Goal: Task Accomplishment & Management: Manage account settings

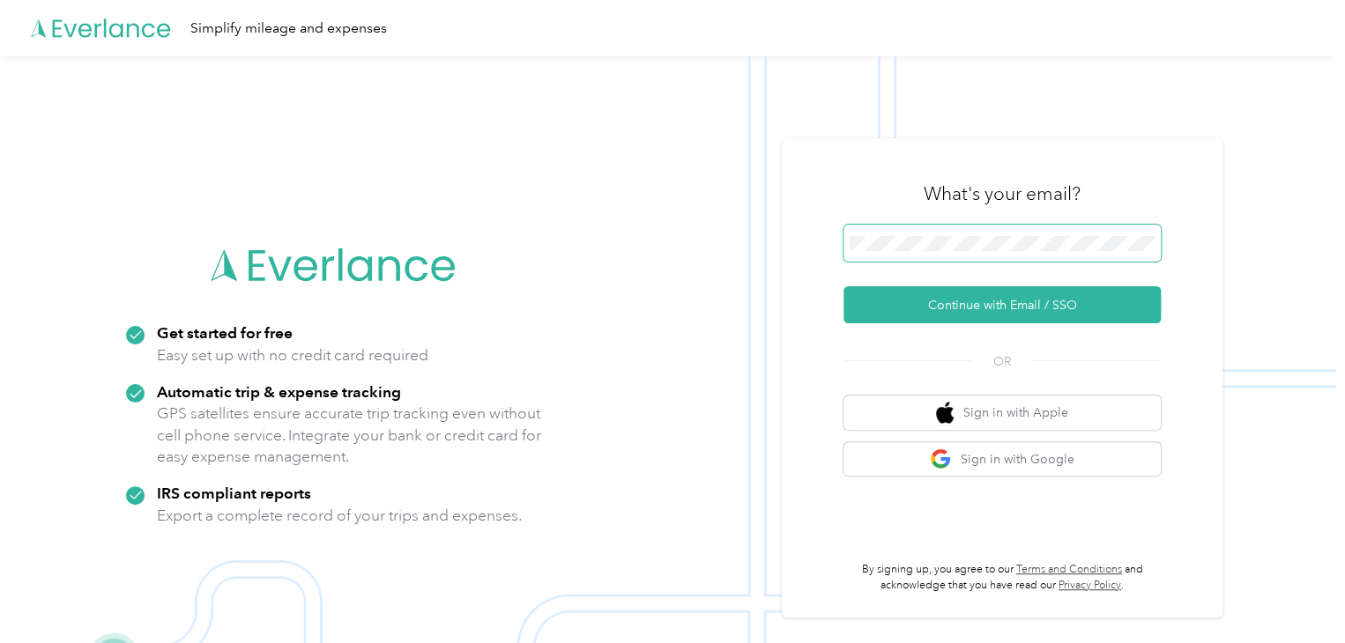
click at [920, 251] on span at bounding box center [1001, 243] width 317 height 37
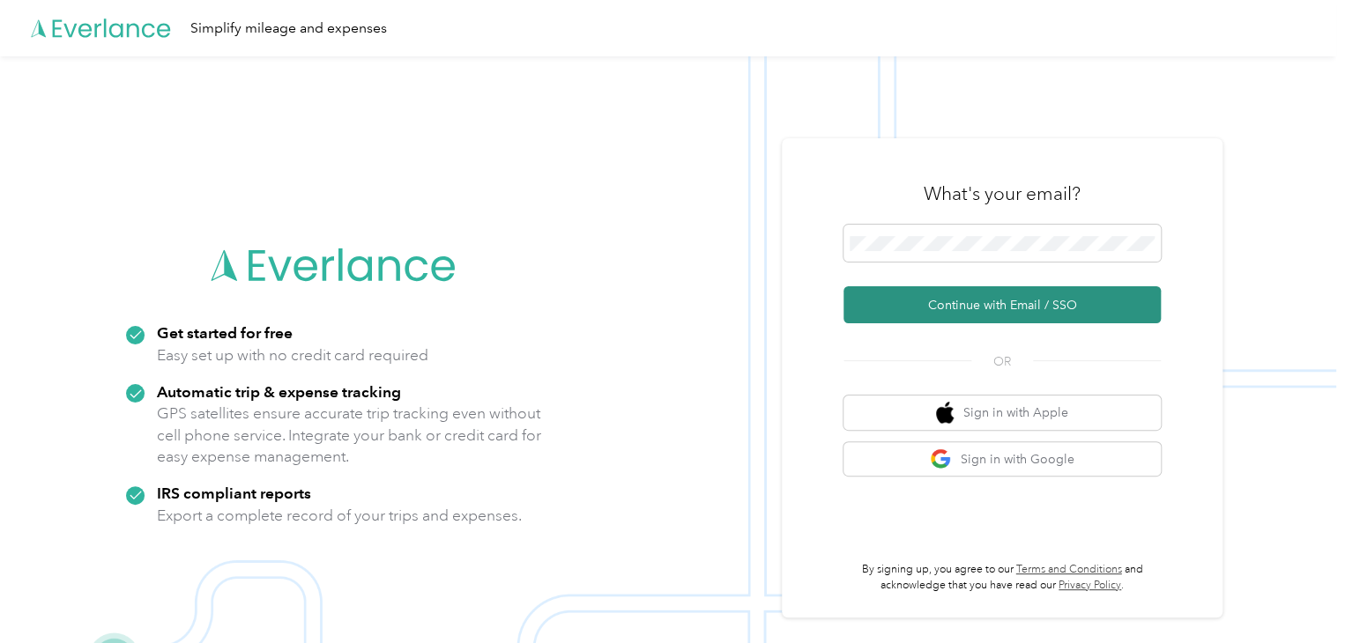
click at [945, 310] on button "Continue with Email / SSO" at bounding box center [1001, 304] width 317 height 37
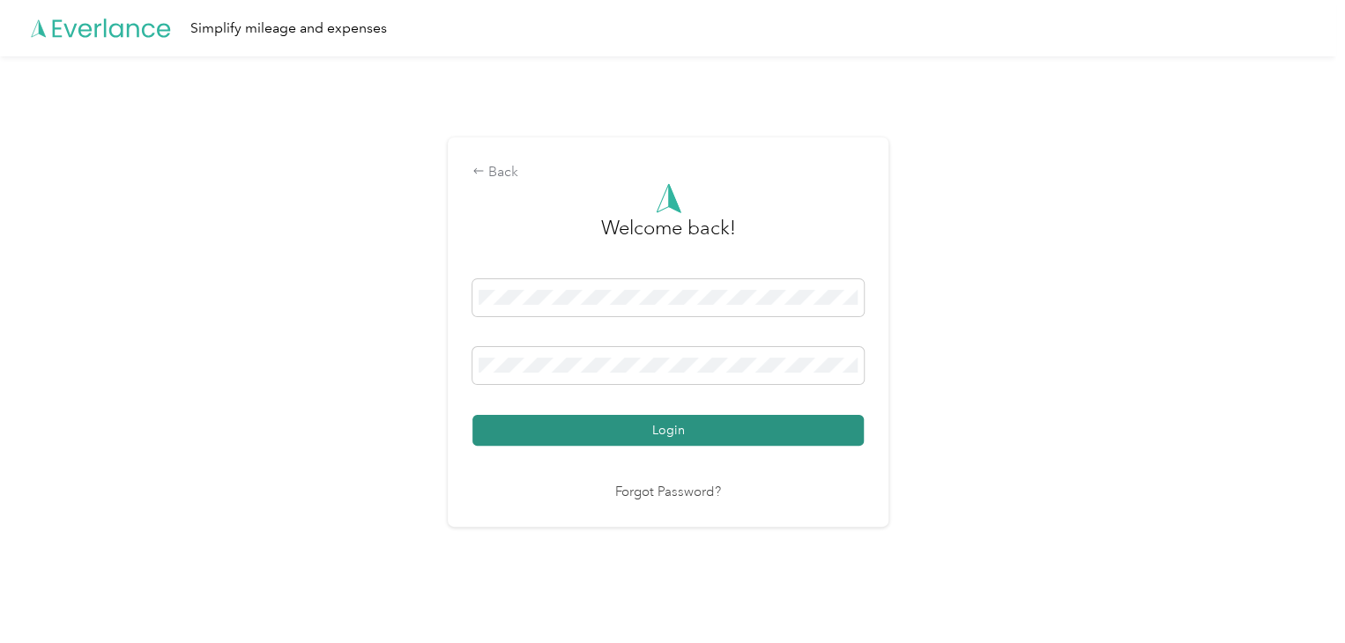
click at [574, 419] on button "Login" at bounding box center [667, 430] width 391 height 31
click at [536, 431] on button "Login" at bounding box center [667, 430] width 391 height 31
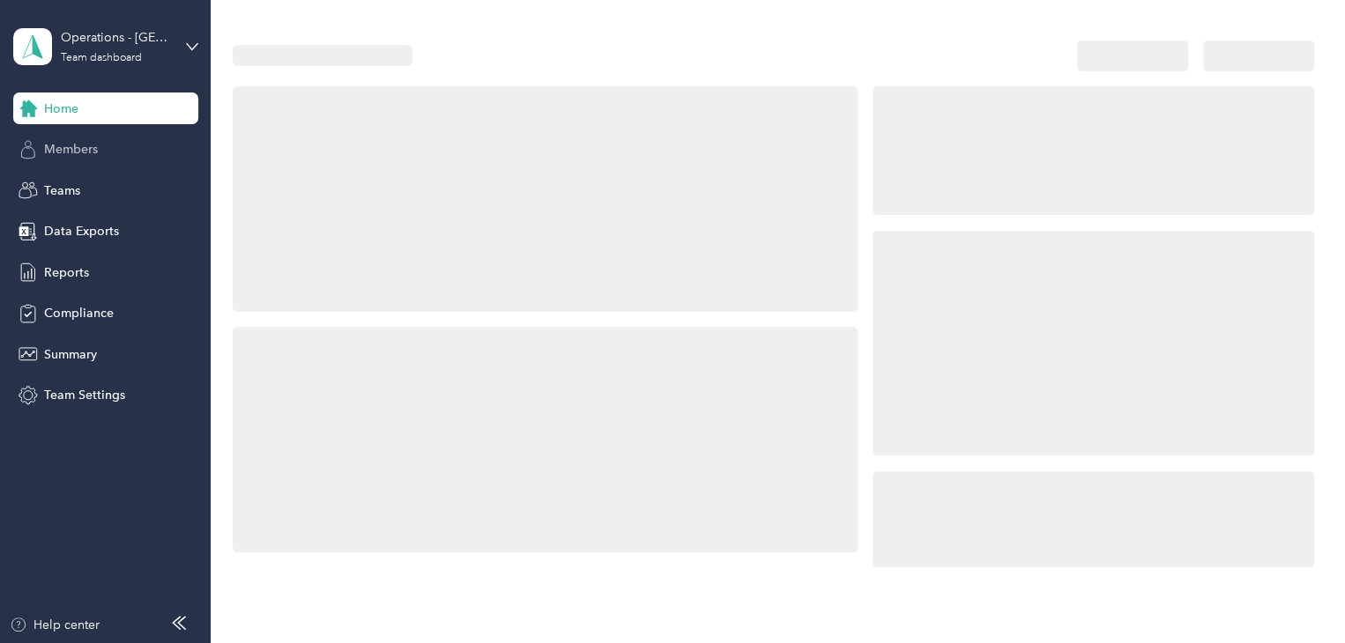
click at [118, 152] on div "Members" at bounding box center [105, 150] width 185 height 32
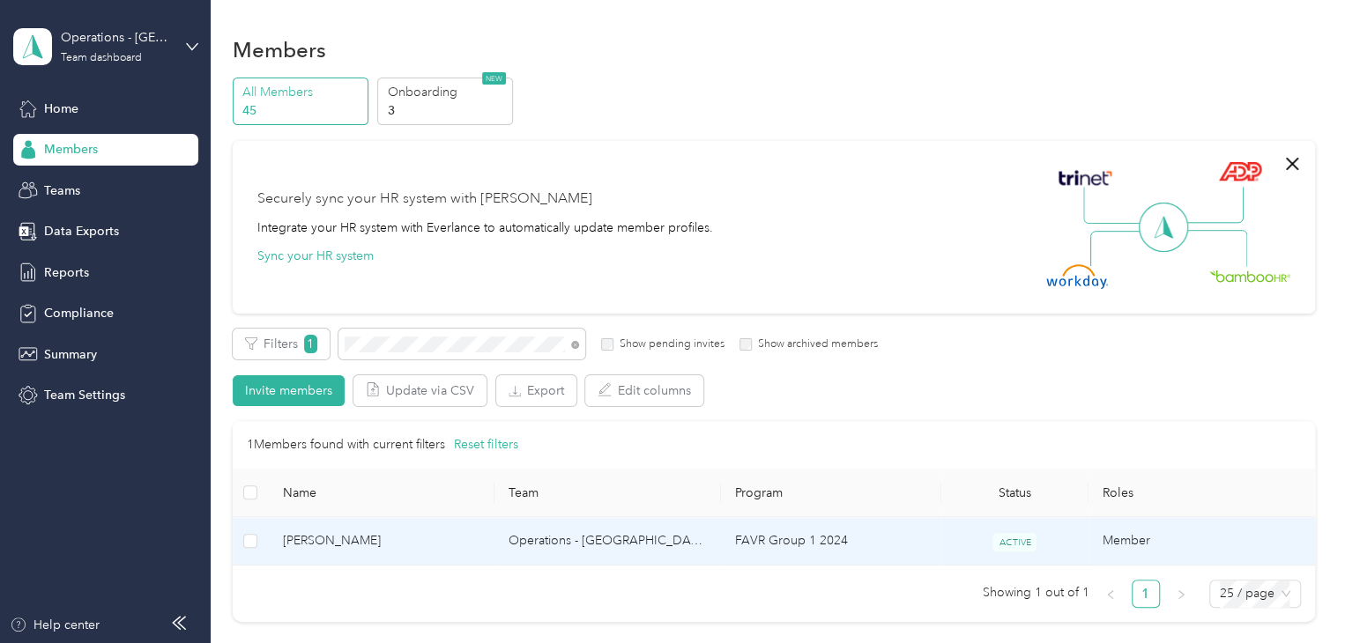
click at [443, 537] on span "[PERSON_NAME]" at bounding box center [382, 540] width 198 height 19
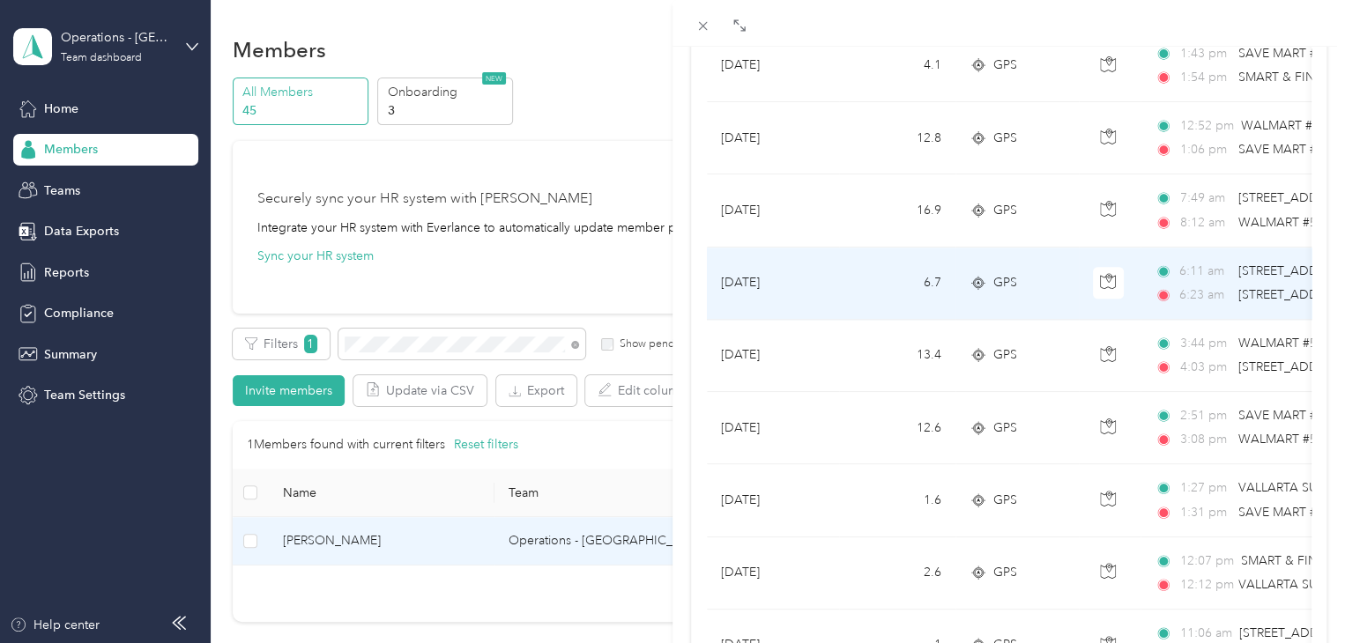
scroll to position [1586, 0]
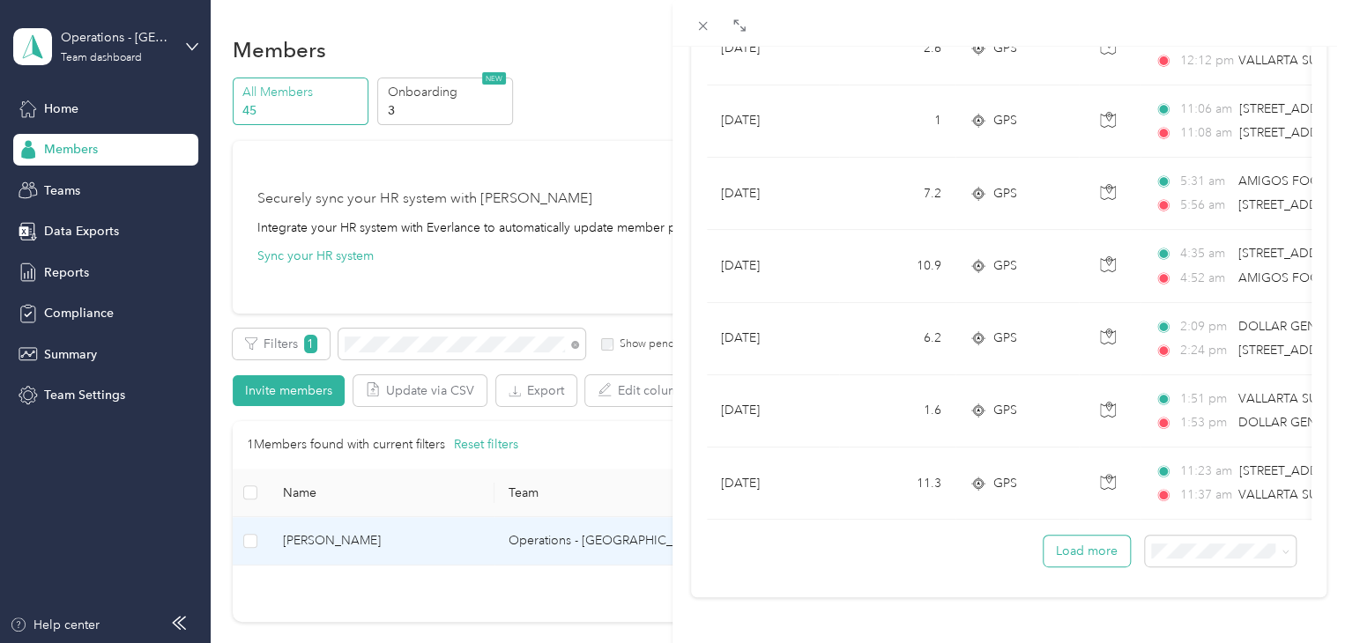
click at [1090, 562] on button "Load more" at bounding box center [1086, 551] width 86 height 31
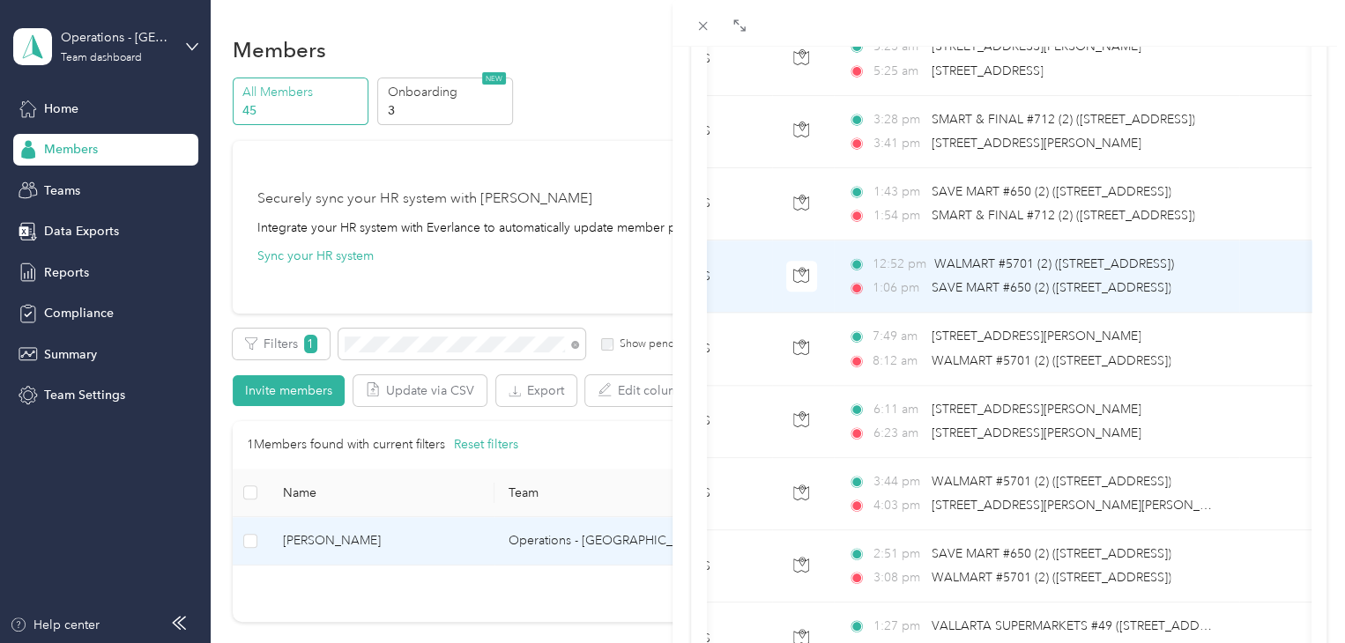
scroll to position [881, 0]
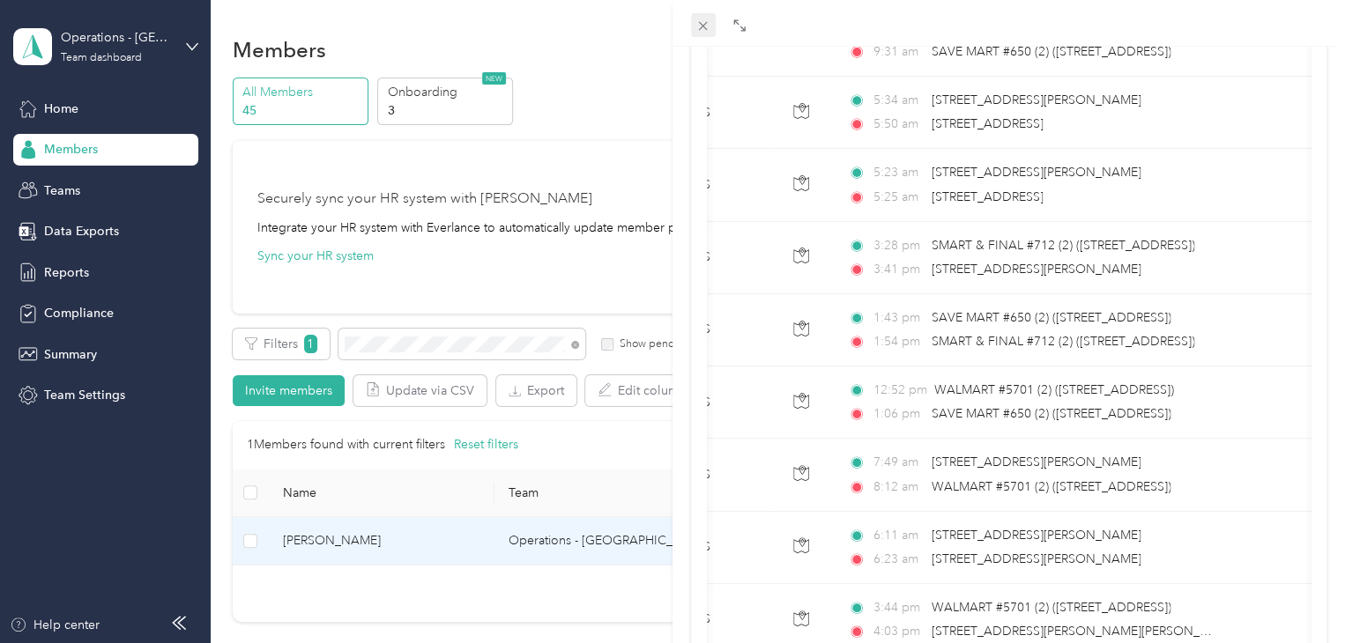
click at [708, 27] on icon at bounding box center [702, 26] width 15 height 15
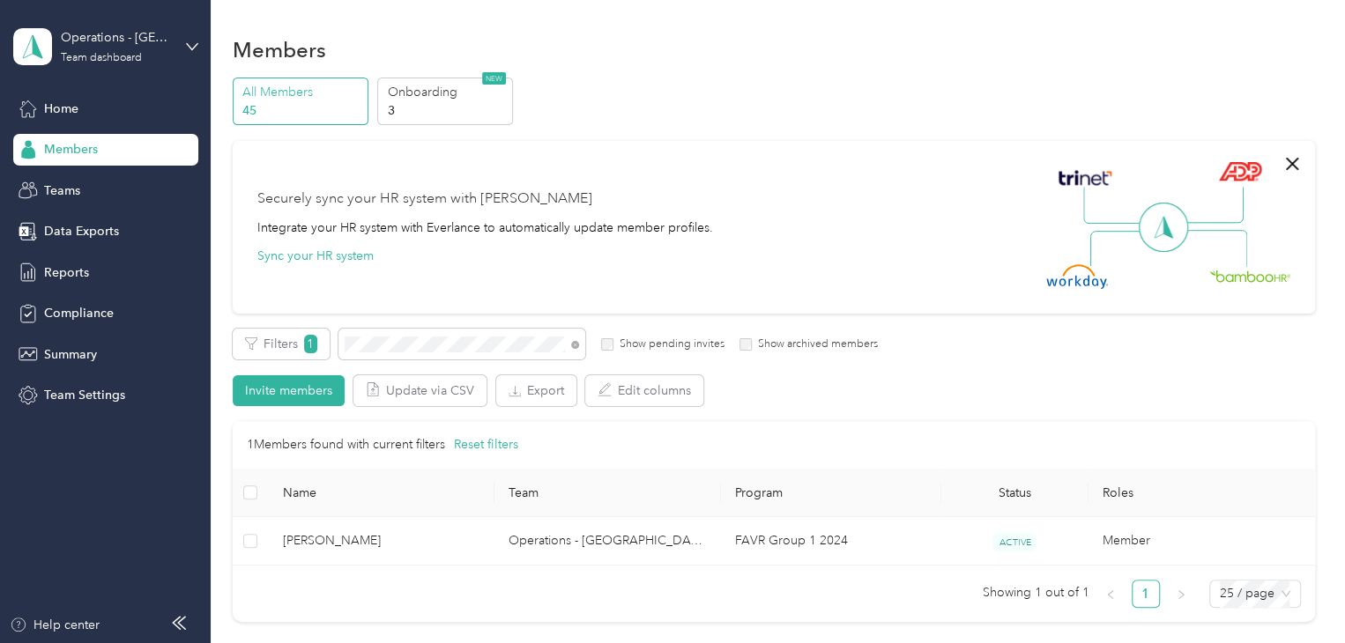
scroll to position [245, 0]
click at [1286, 159] on icon "button" at bounding box center [1292, 164] width 12 height 12
